Goal: Task Accomplishment & Management: Complete application form

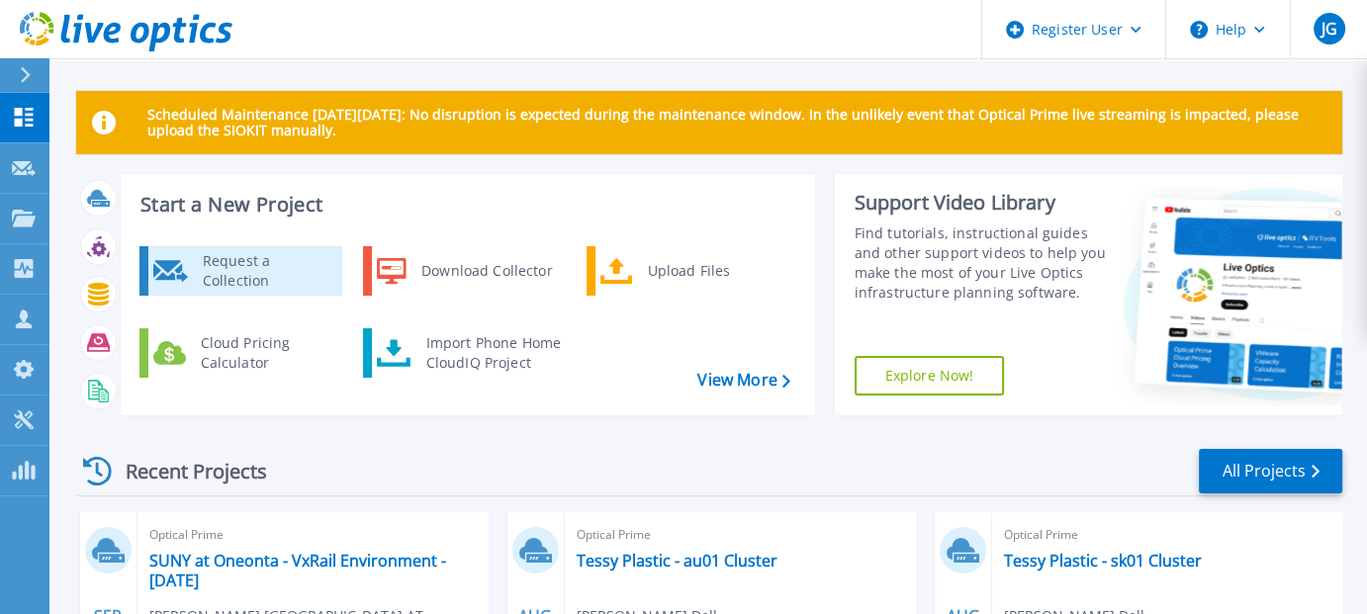
click at [243, 267] on div "Request a Collection" at bounding box center [265, 271] width 144 height 40
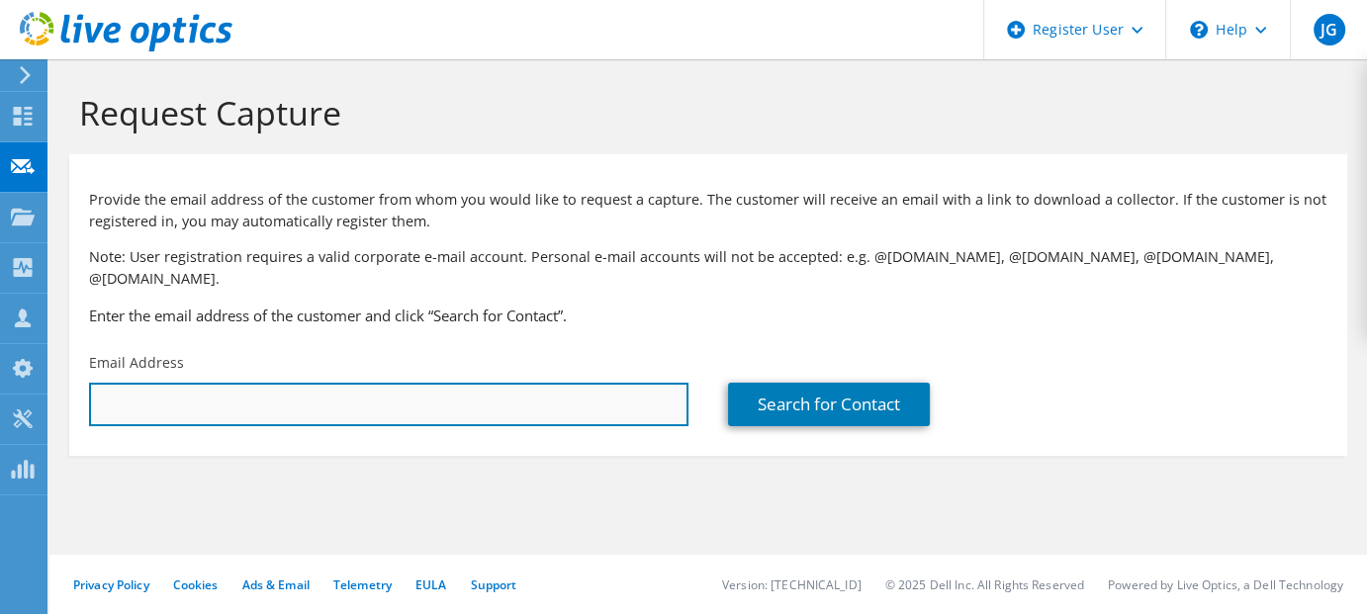
click at [203, 383] on input "text" at bounding box center [388, 405] width 599 height 44
paste input "william.gustin@madisoncounty.ny.gov"
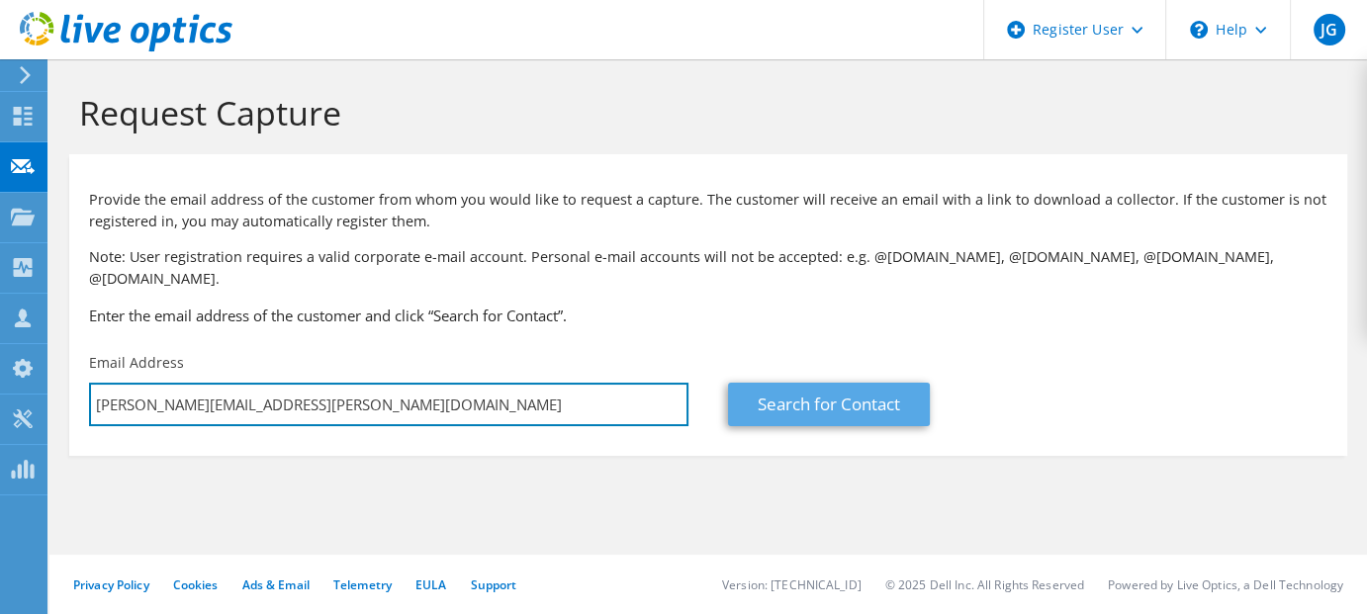
type input "william.gustin@madisoncounty.ny.gov"
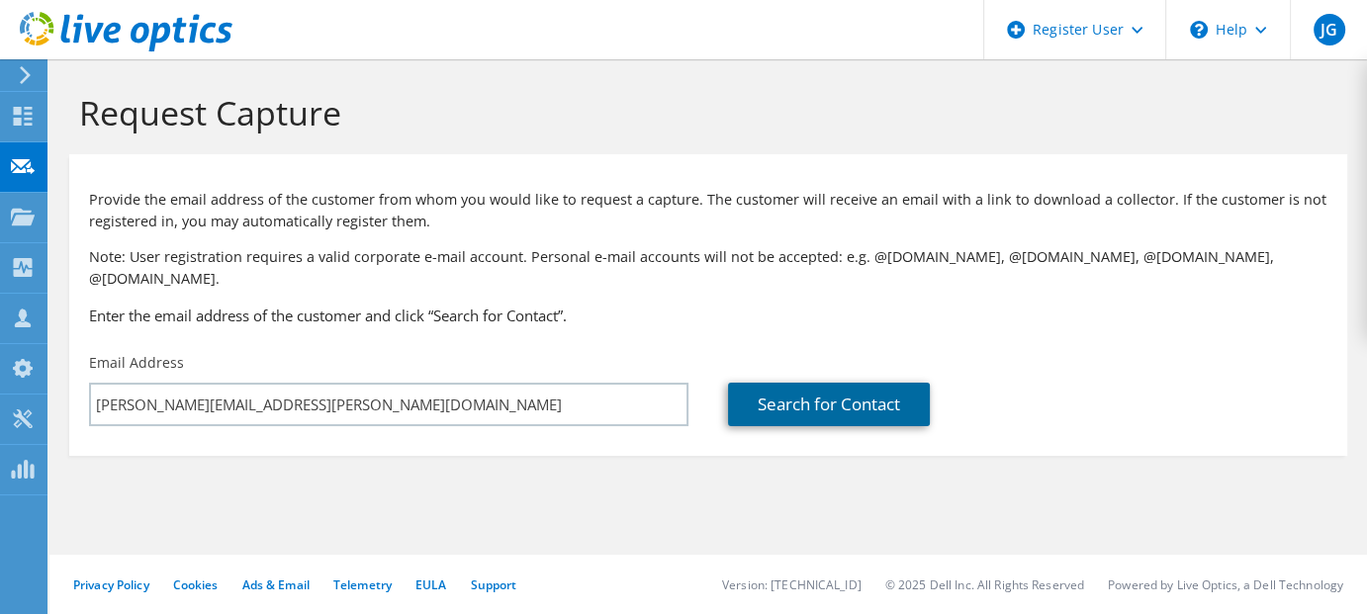
click at [762, 383] on link "Search for Contact" at bounding box center [829, 405] width 202 height 44
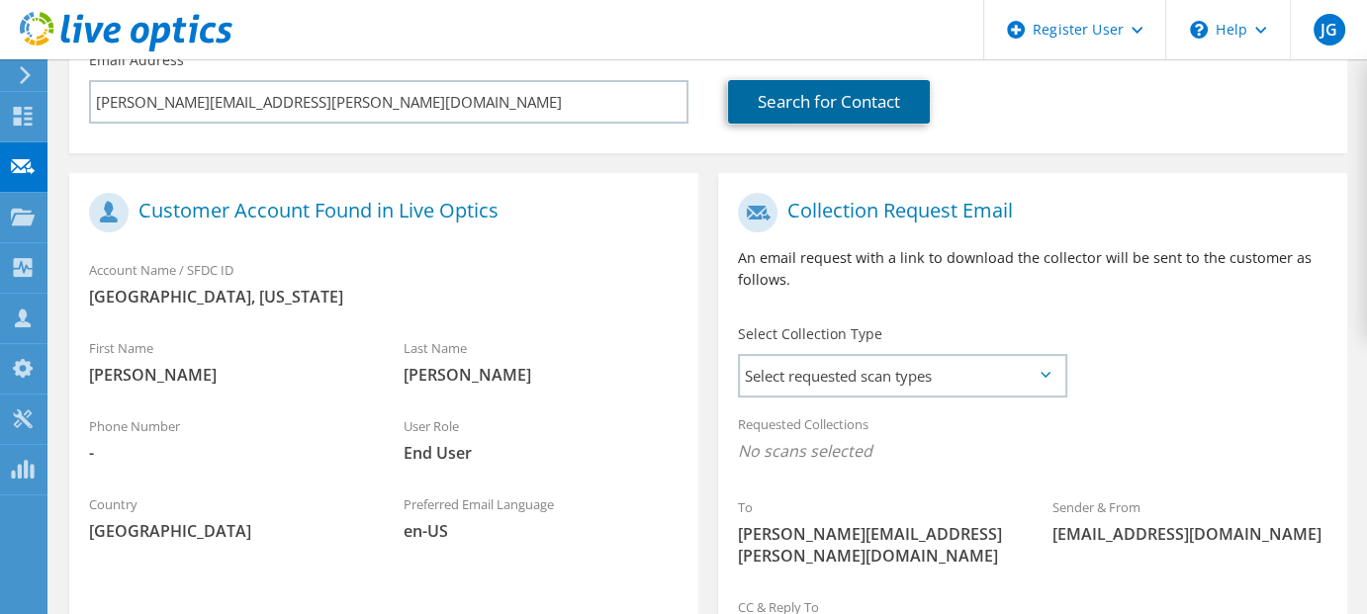
scroll to position [306, 0]
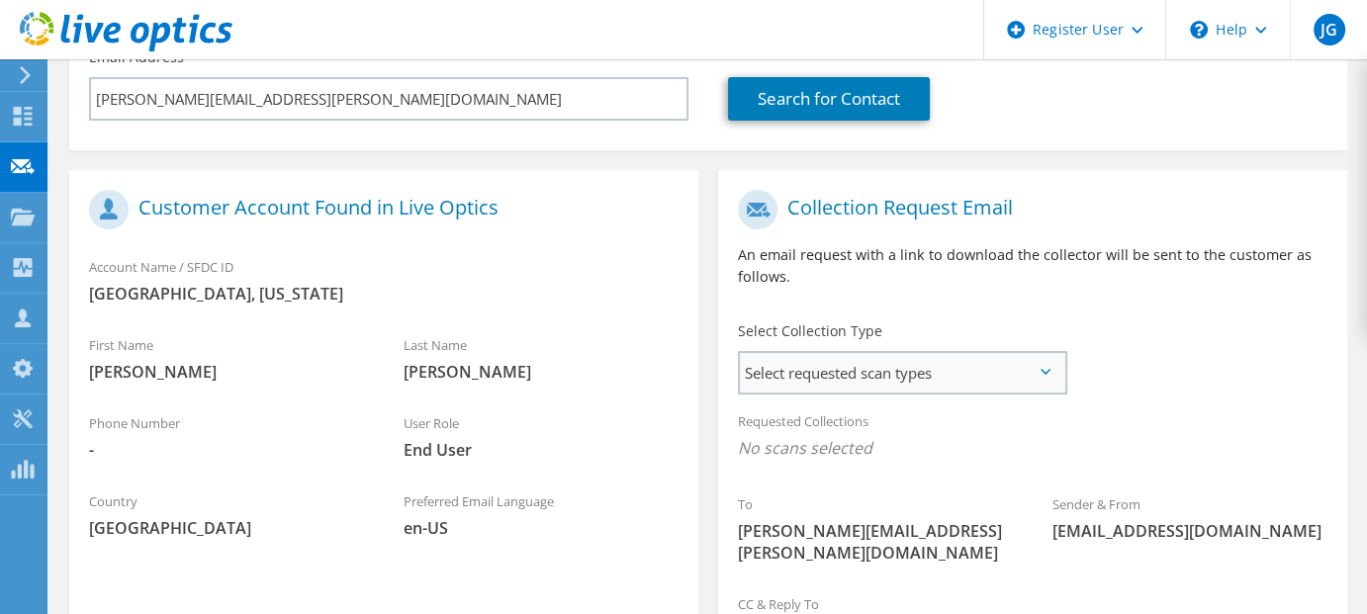
click at [1004, 365] on span "Select requested scan types" at bounding box center [902, 373] width 324 height 40
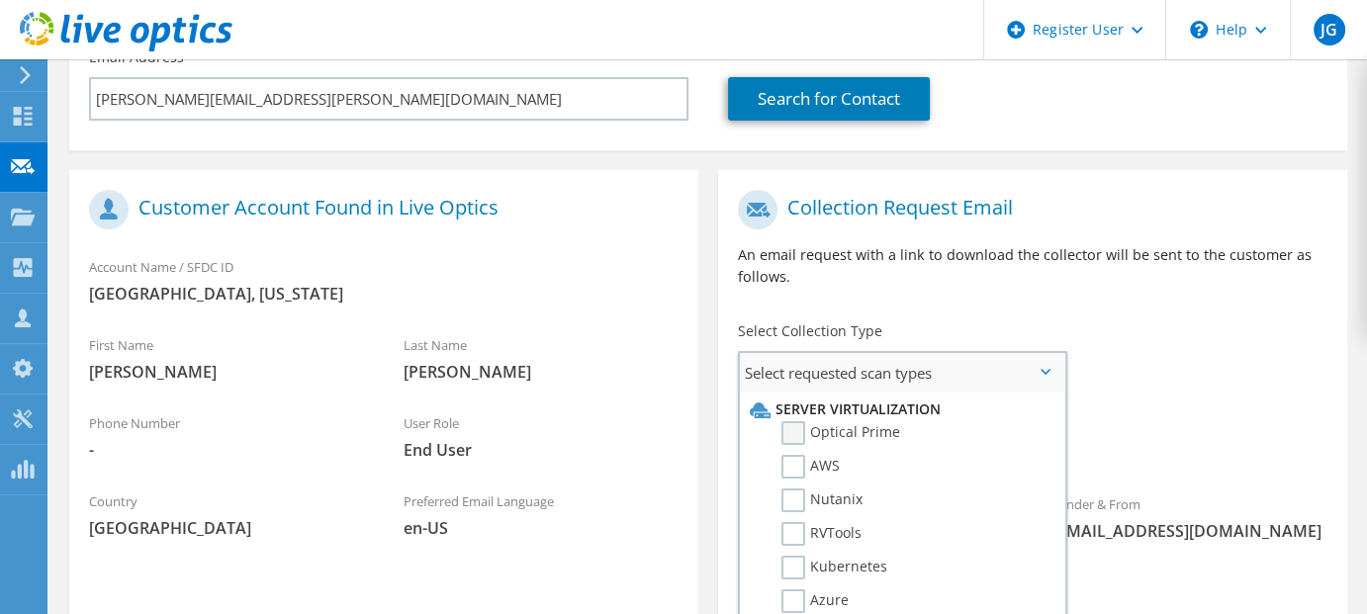
click at [788, 421] on label "Optical Prime" at bounding box center [840, 433] width 119 height 24
click at [0, 0] on input "Optical Prime" at bounding box center [0, 0] width 0 height 0
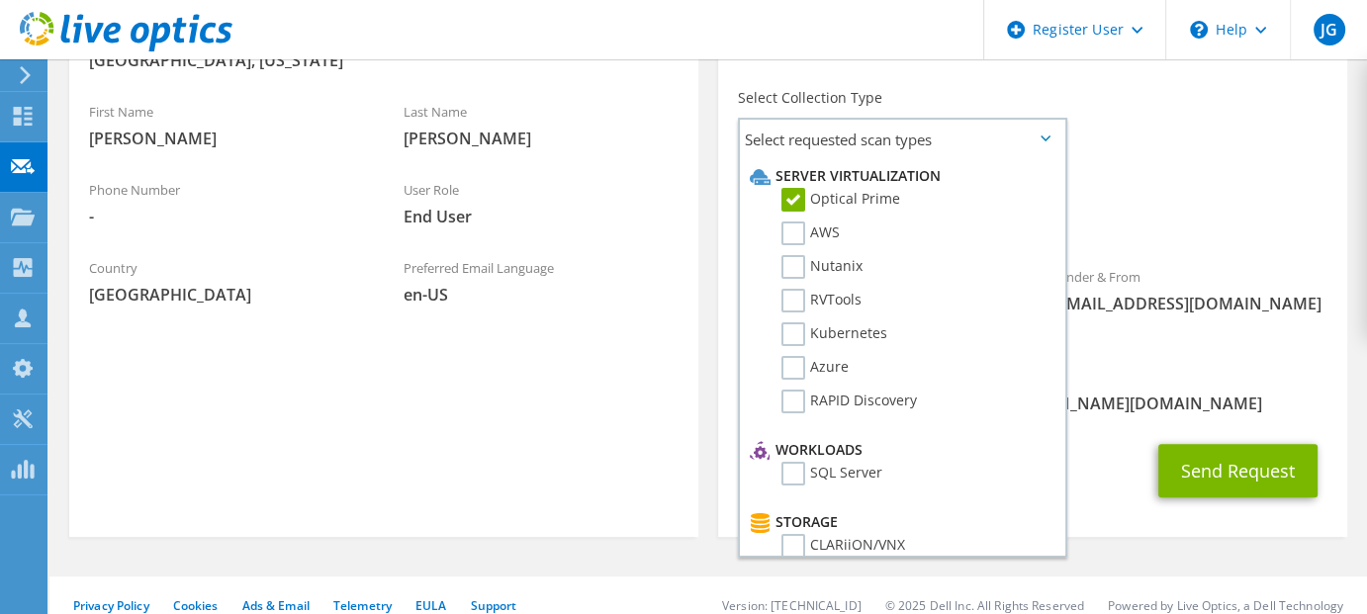
click at [1170, 434] on div "Send Request" at bounding box center [1032, 470] width 629 height 73
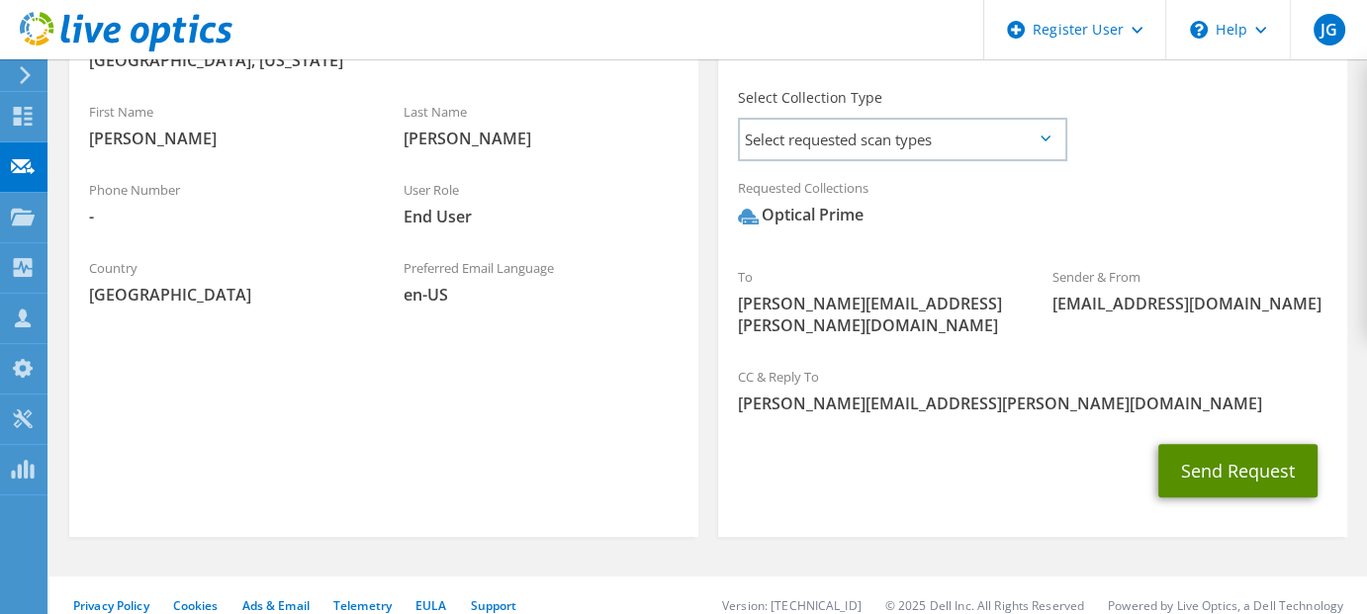
click at [1206, 454] on button "Send Request" at bounding box center [1237, 470] width 159 height 53
